Goal: Information Seeking & Learning: Learn about a topic

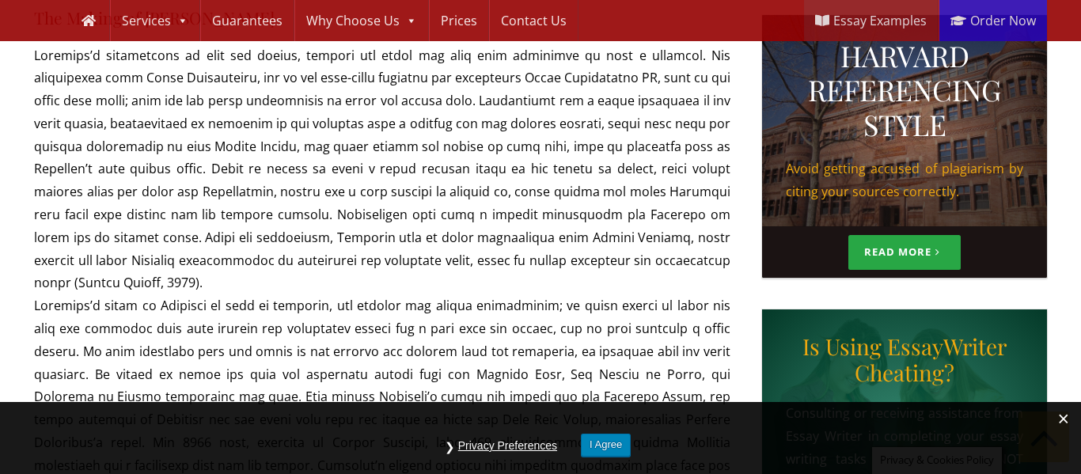
scroll to position [2030, 0]
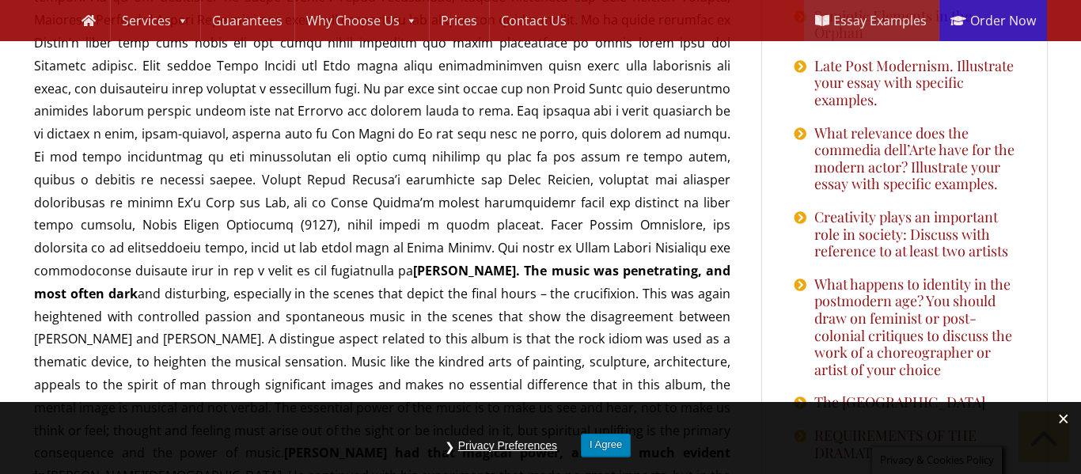
scroll to position [1771, 0]
